Goal: Information Seeking & Learning: Learn about a topic

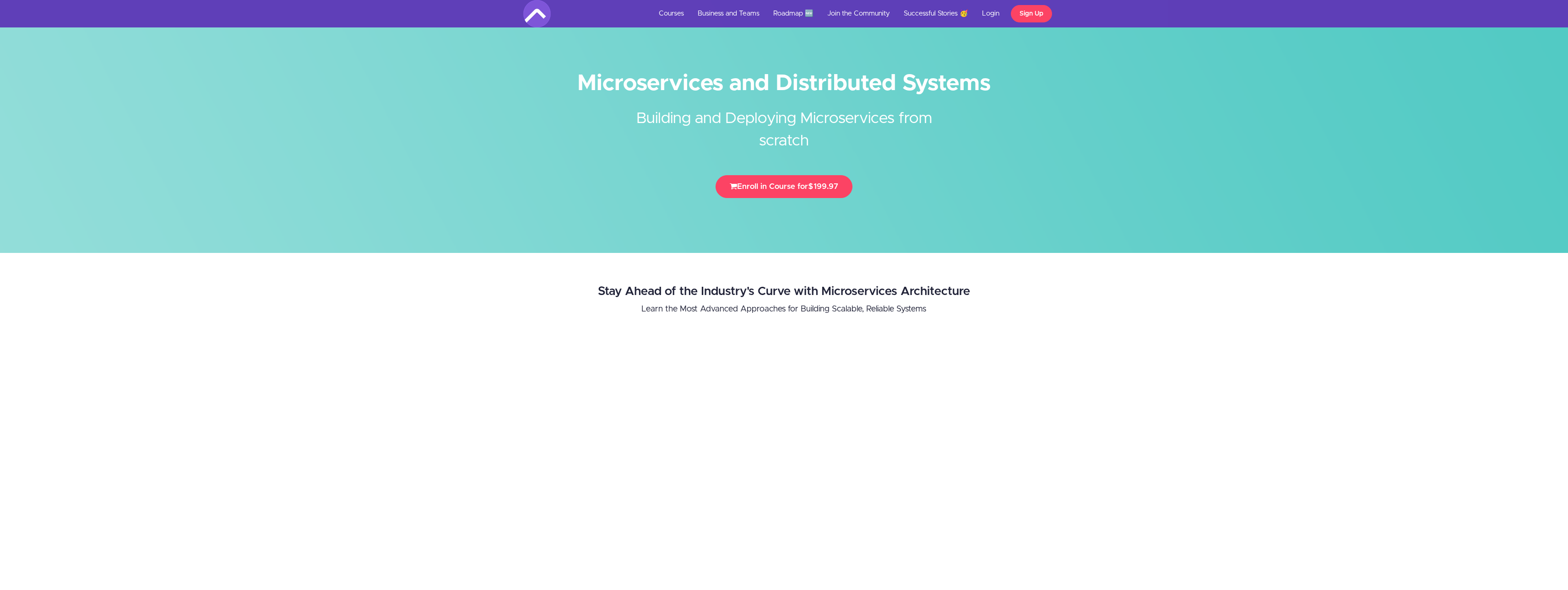
click at [863, 286] on h2 "Stay Ahead of the Industry's Curve with Microservices Architecture" at bounding box center [784, 291] width 1041 height 13
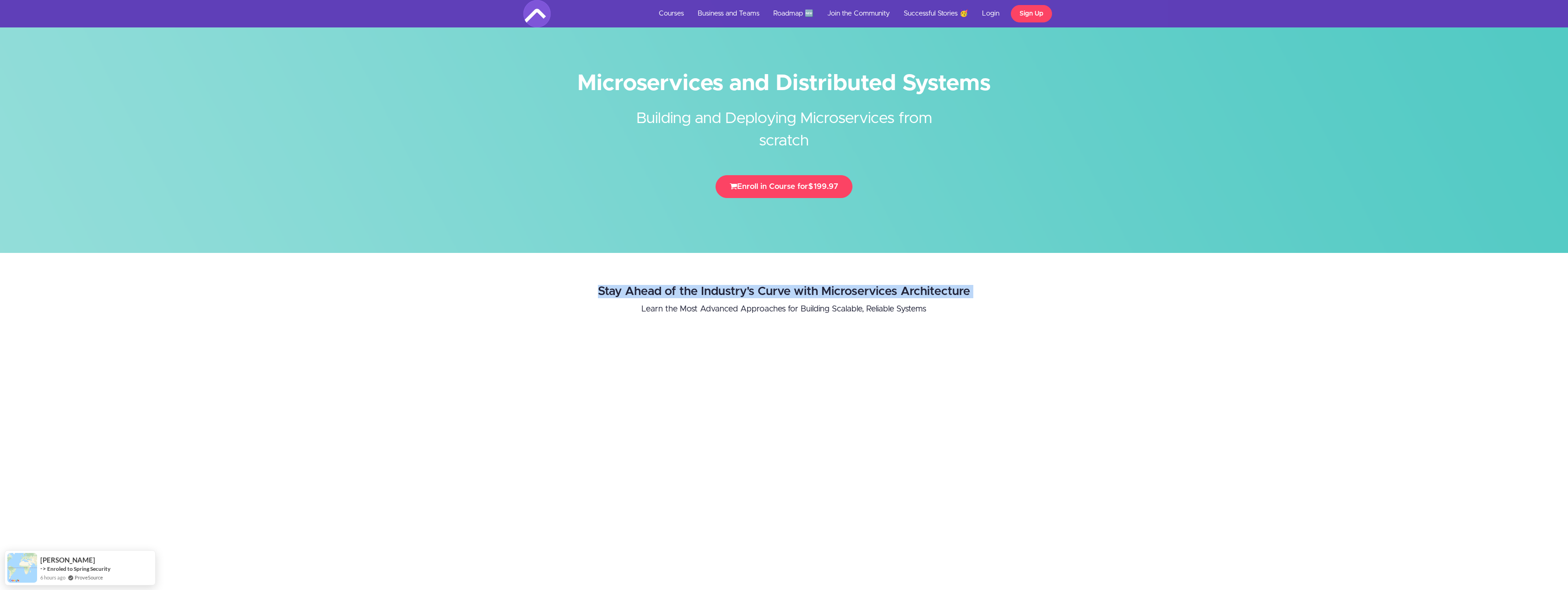
click at [863, 286] on h2 "Stay Ahead of the Industry's Curve with Microservices Architecture" at bounding box center [784, 291] width 1041 height 13
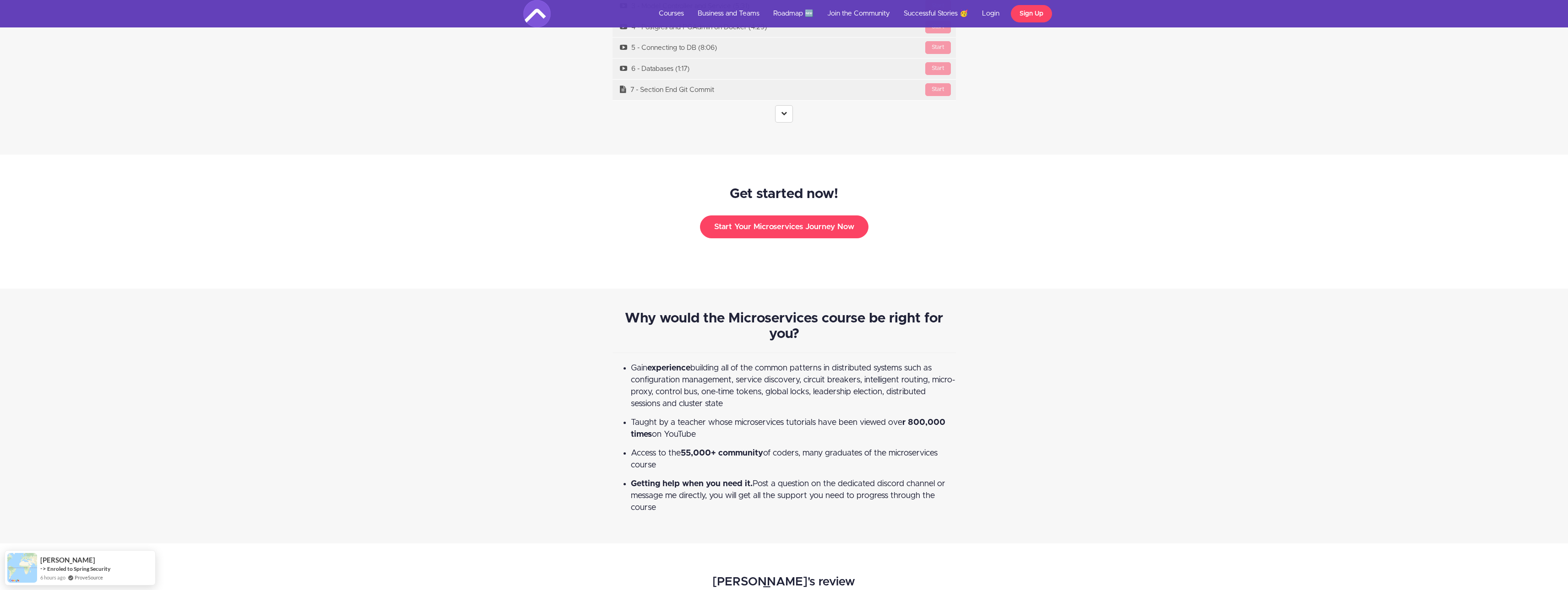
scroll to position [3701, 7]
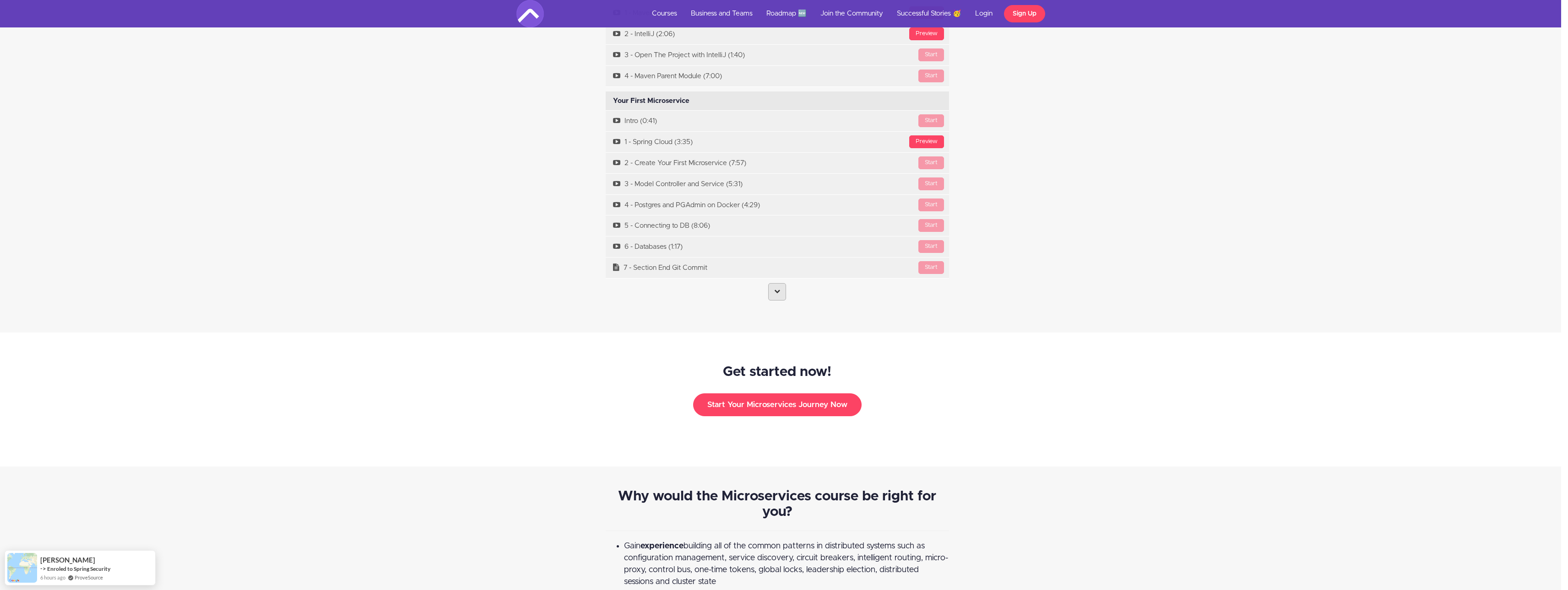
click at [779, 283] on link at bounding box center [777, 292] width 17 height 17
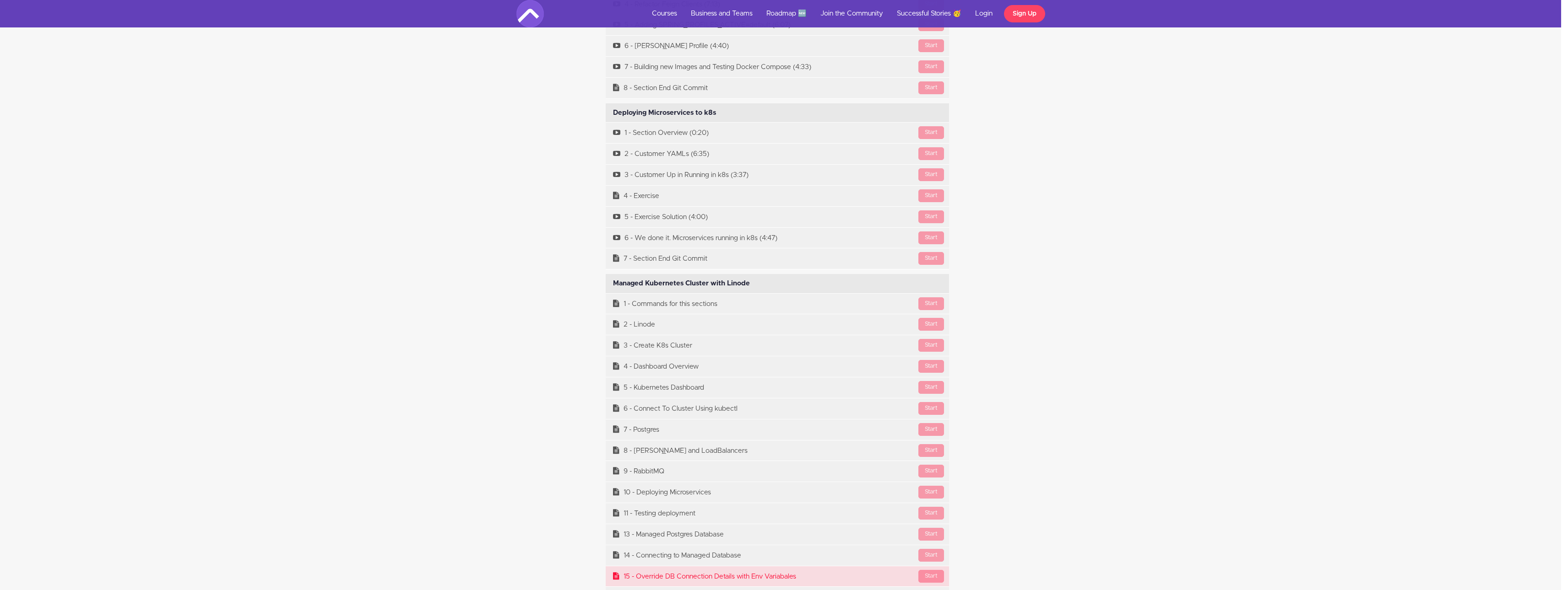
scroll to position [6416, 7]
click at [665, 274] on div "Managed Kubernetes Cluster with Linode Available in days days after you enroll" at bounding box center [777, 283] width 343 height 19
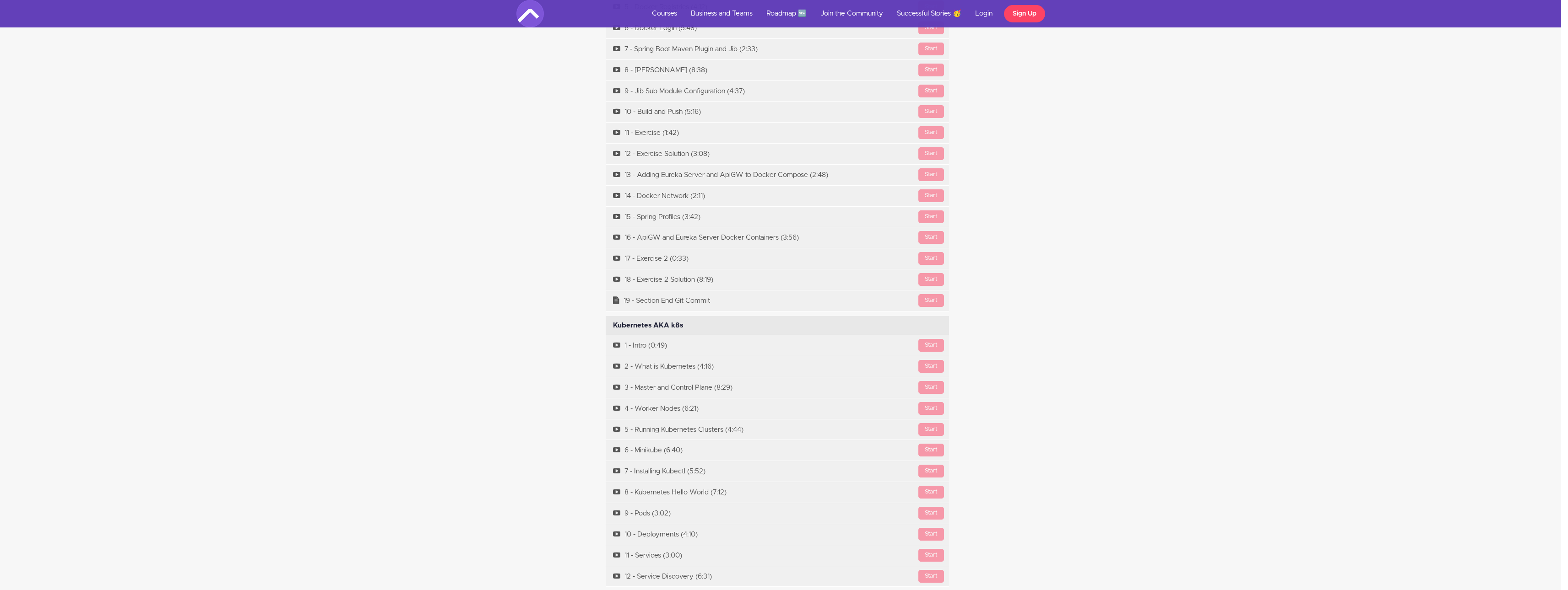
scroll to position [5565, 7]
click at [674, 317] on div "Kubernetes AKA k8s Available in days days after you enroll" at bounding box center [777, 326] width 343 height 19
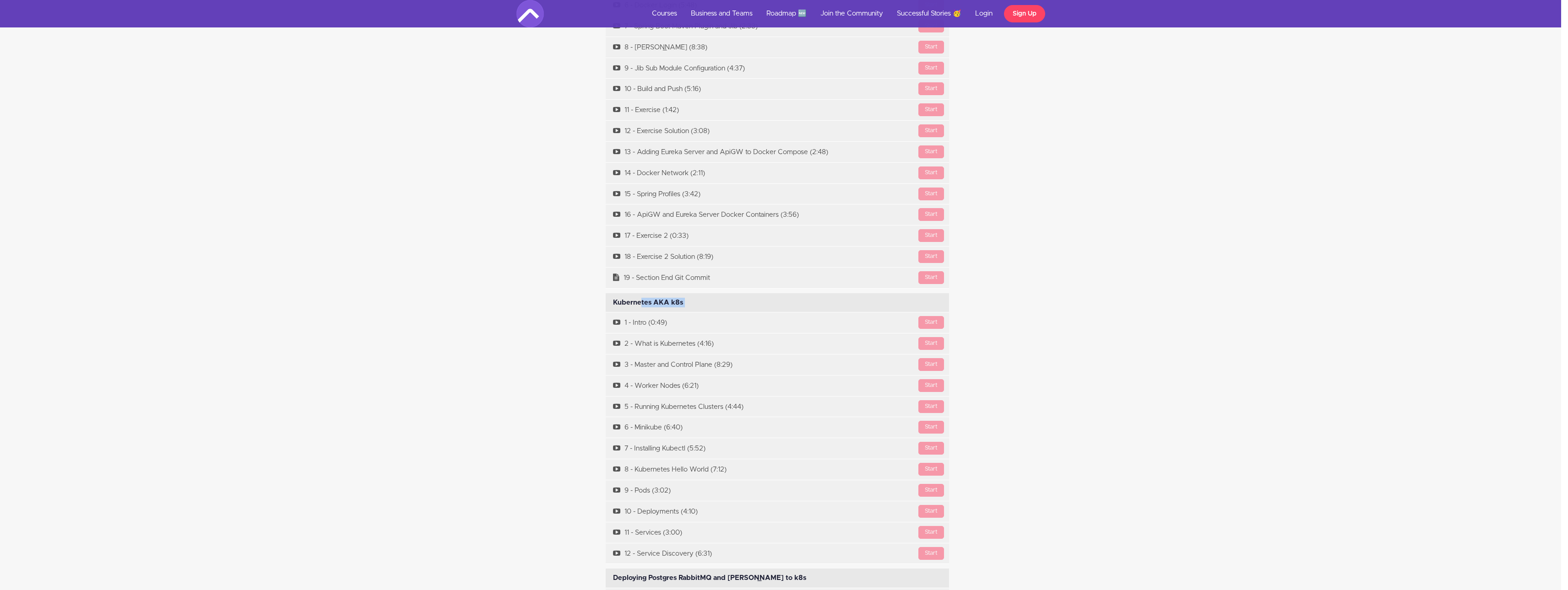
click at [522, 295] on div "Course Curriculum Getting Started Available in days days after you enroll [GEOG…" at bounding box center [777, 202] width 536 height 4503
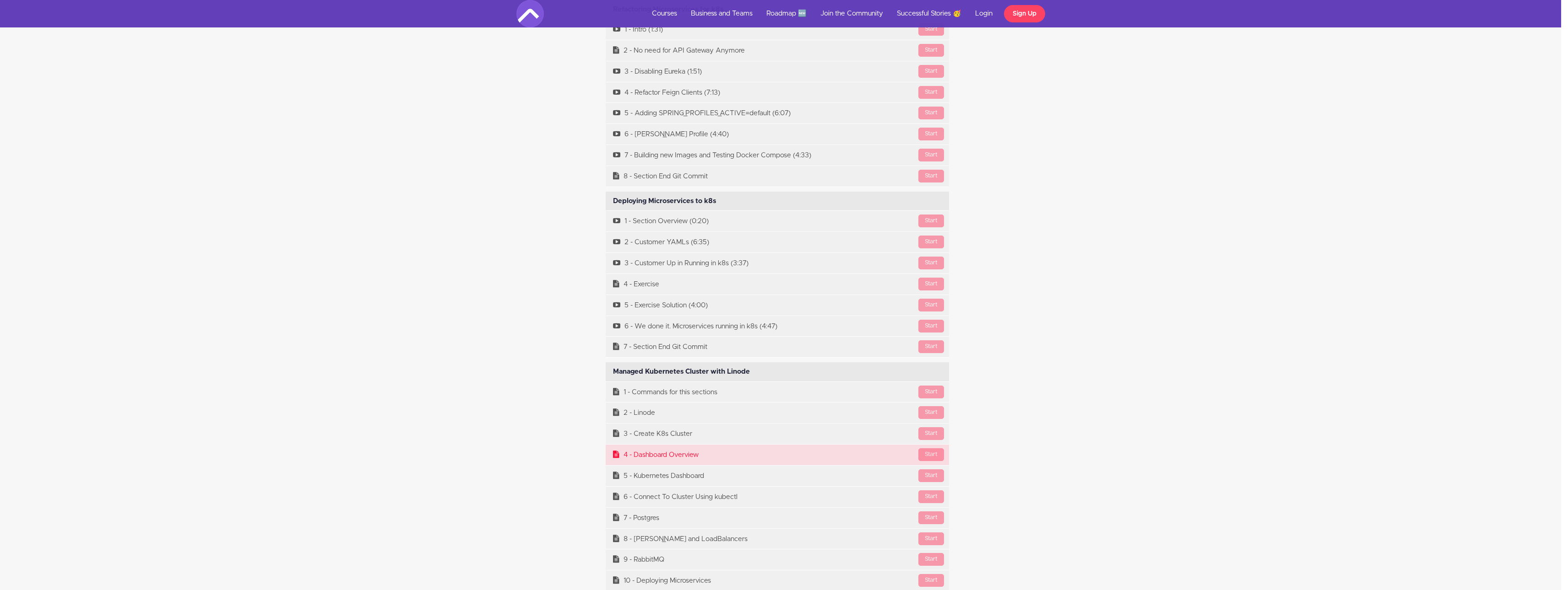
scroll to position [6327, 7]
